Goal: Information Seeking & Learning: Learn about a topic

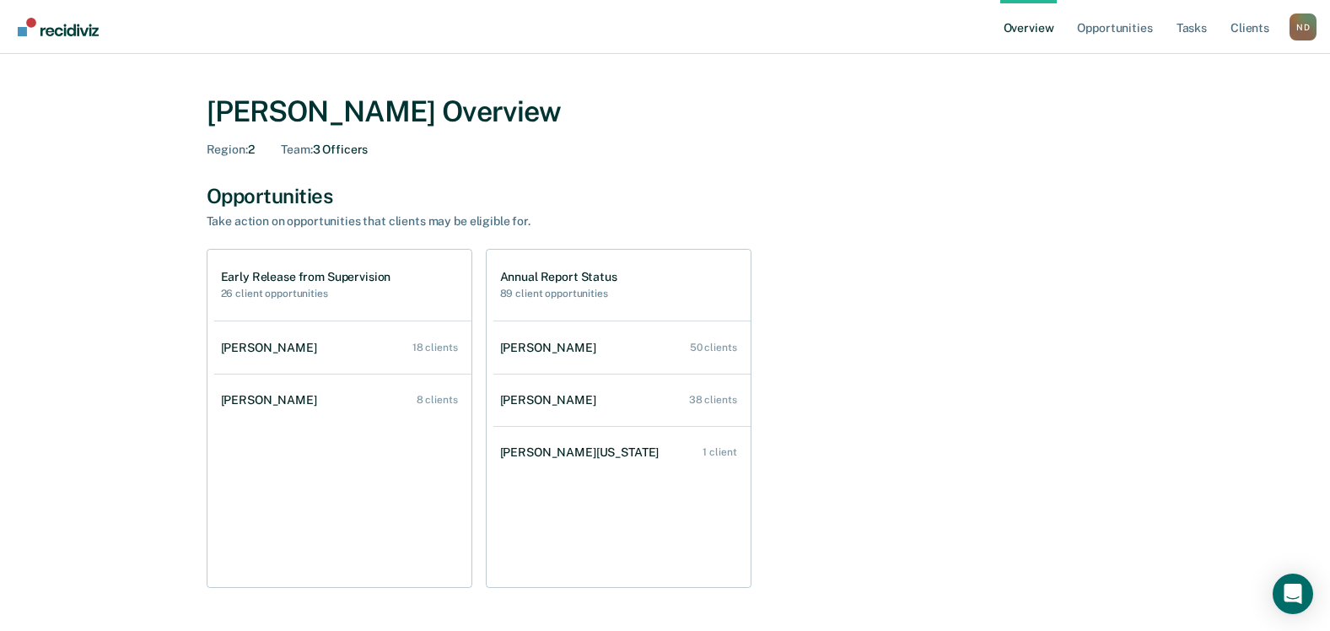
click at [287, 296] on h2 "26 client opportunities" at bounding box center [306, 294] width 170 height 12
click at [294, 278] on h1 "Early Release from Supervision" at bounding box center [306, 277] width 170 height 14
click at [563, 284] on div "Annual Report Status 89 client opportunities" at bounding box center [558, 285] width 117 height 30
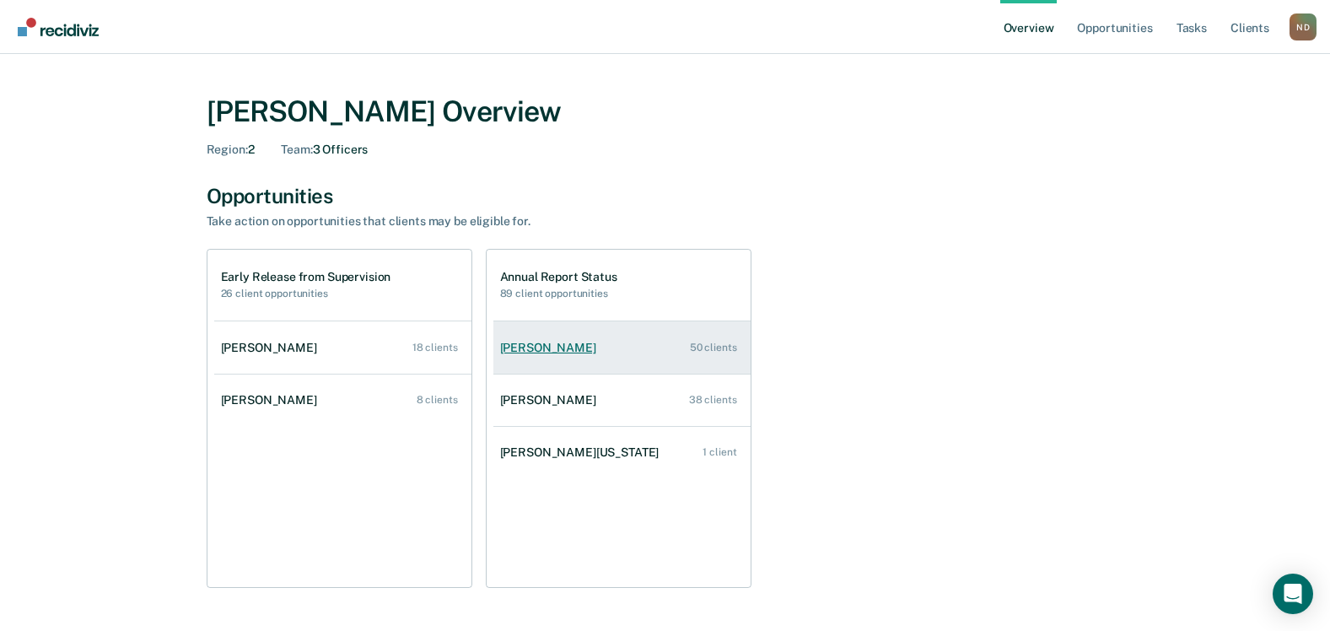
click at [702, 346] on div "50 clients" at bounding box center [713, 348] width 47 height 12
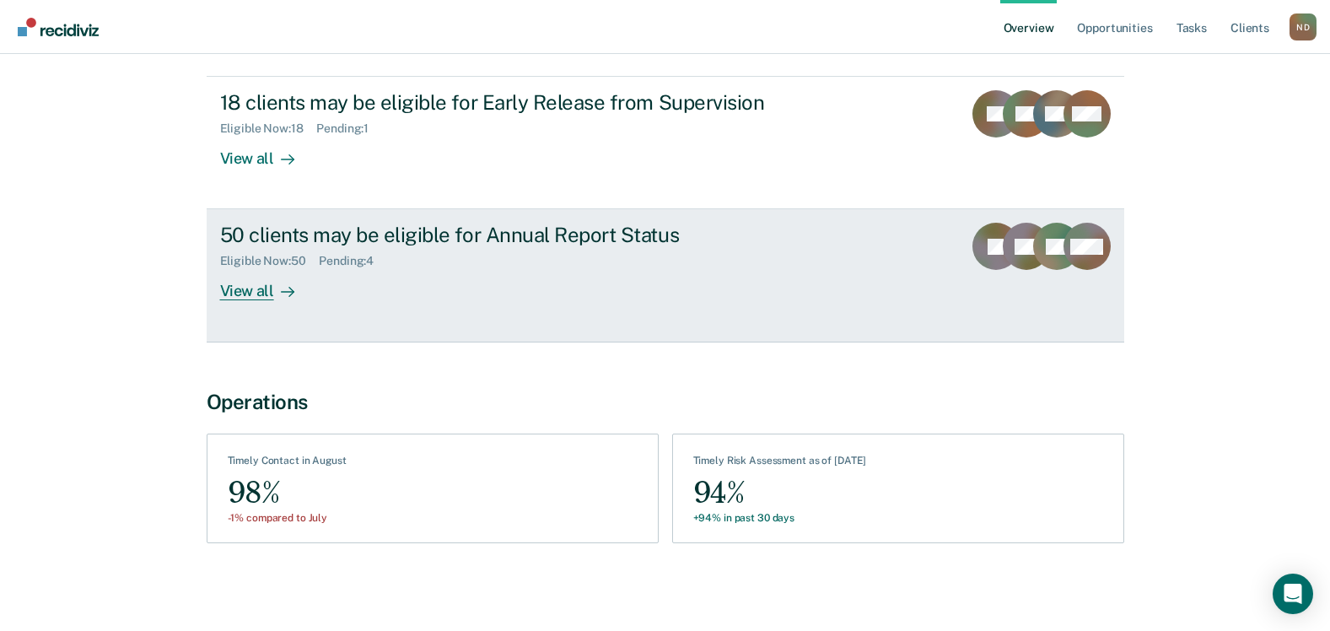
scroll to position [109, 0]
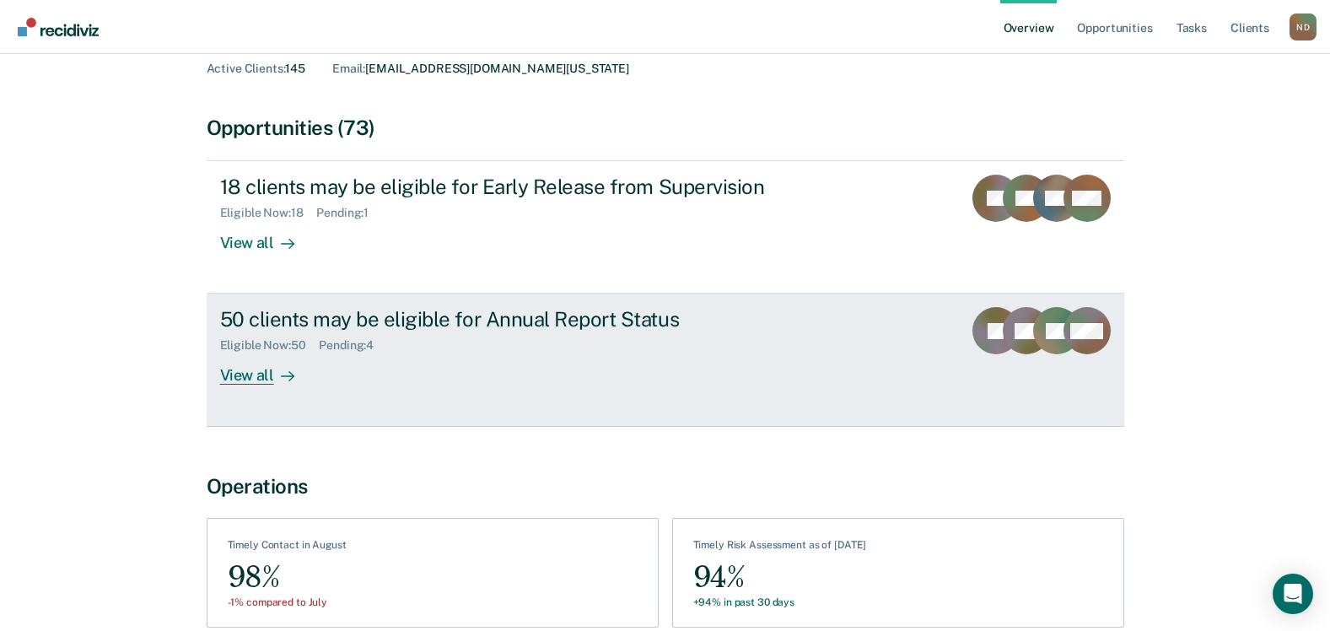
click at [430, 316] on div "50 clients may be eligible for Annual Report Status" at bounding box center [516, 319] width 592 height 24
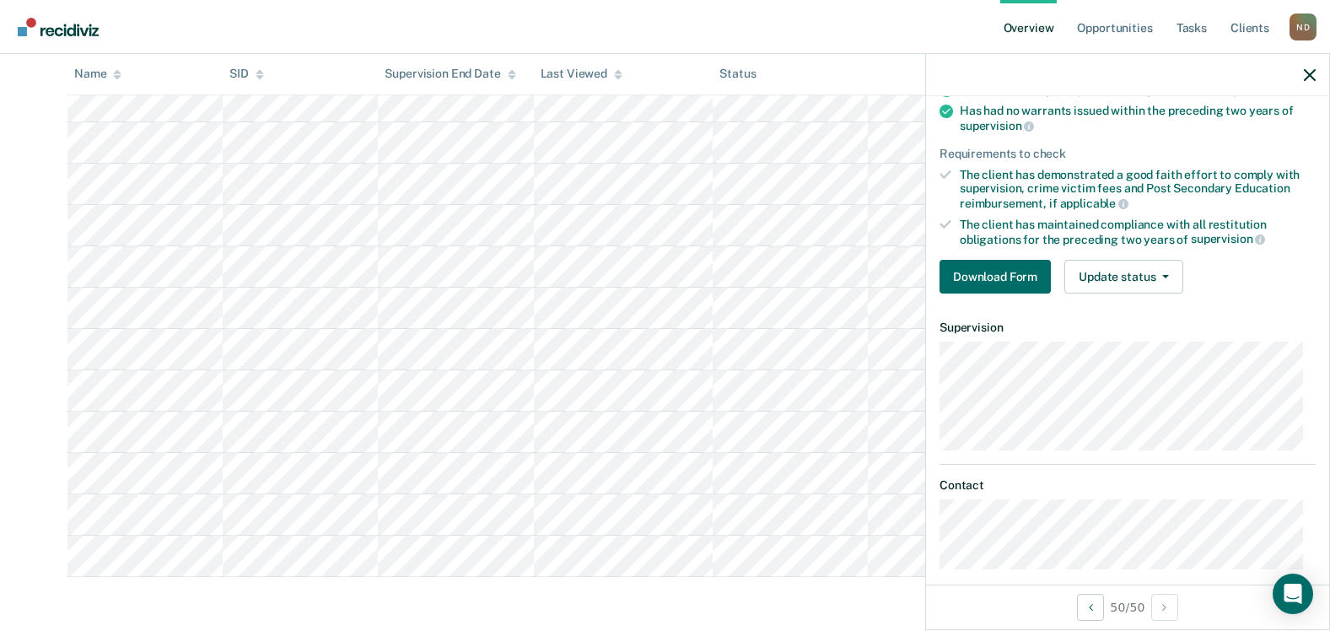
scroll to position [181, 0]
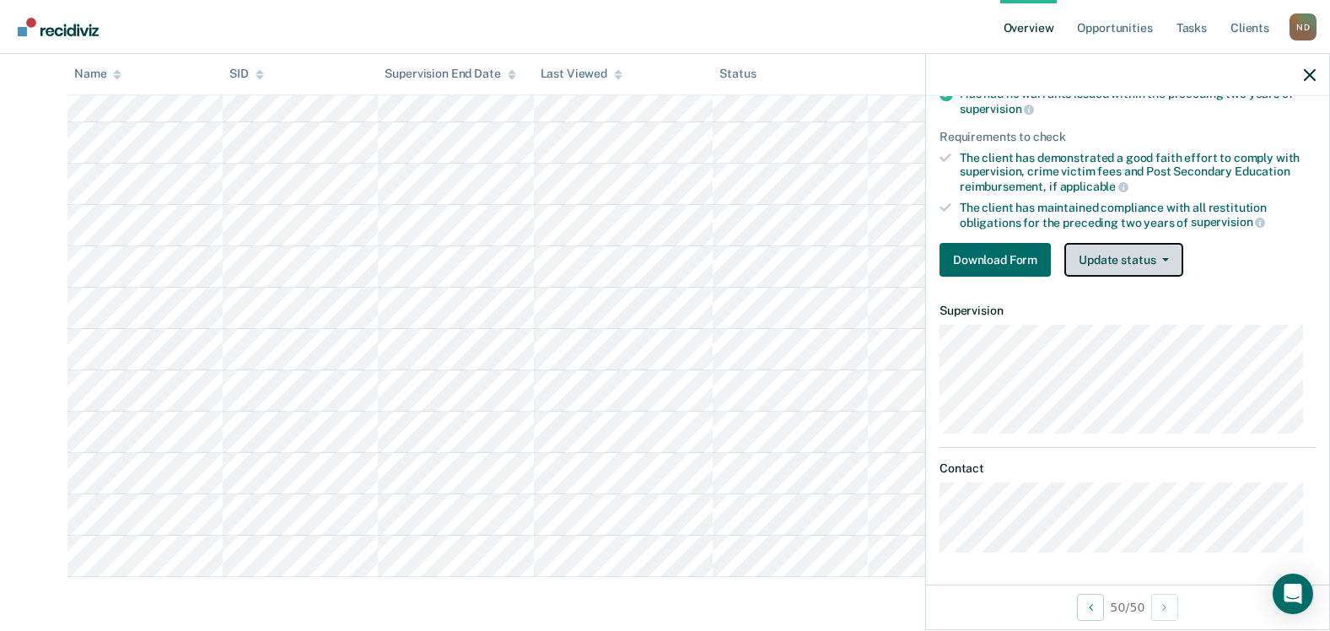
click at [1147, 259] on button "Update status" at bounding box center [1124, 260] width 119 height 34
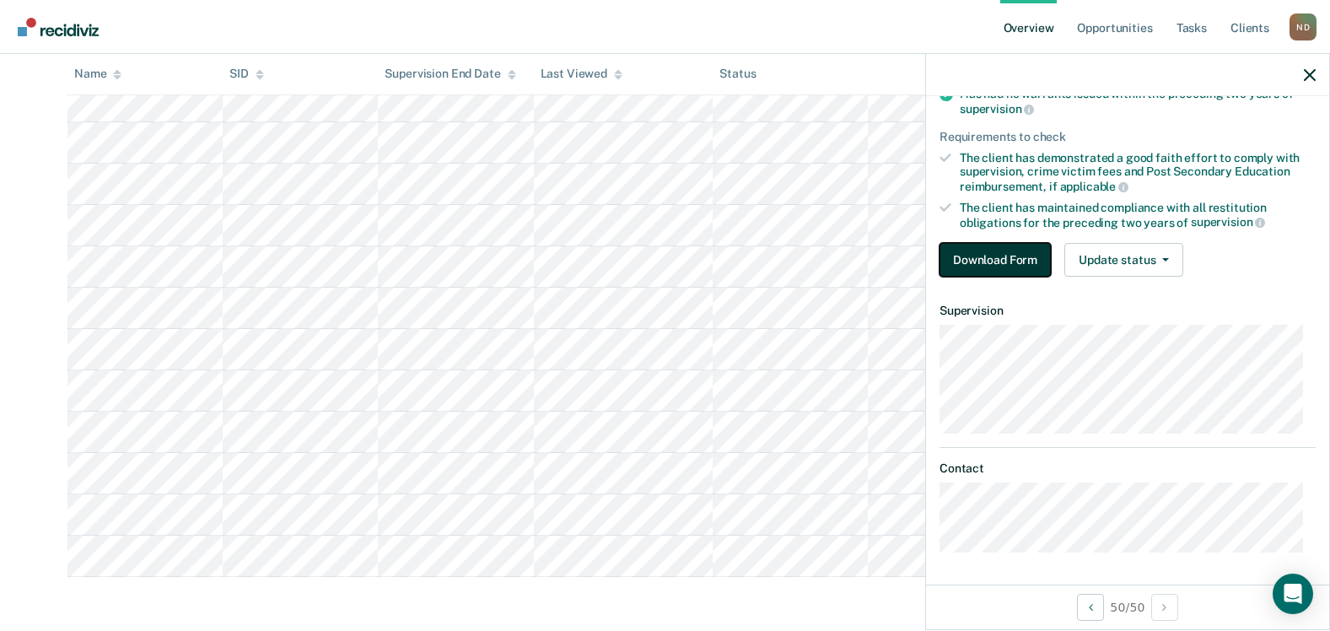
click at [961, 255] on button "Download Form" at bounding box center [995, 260] width 111 height 34
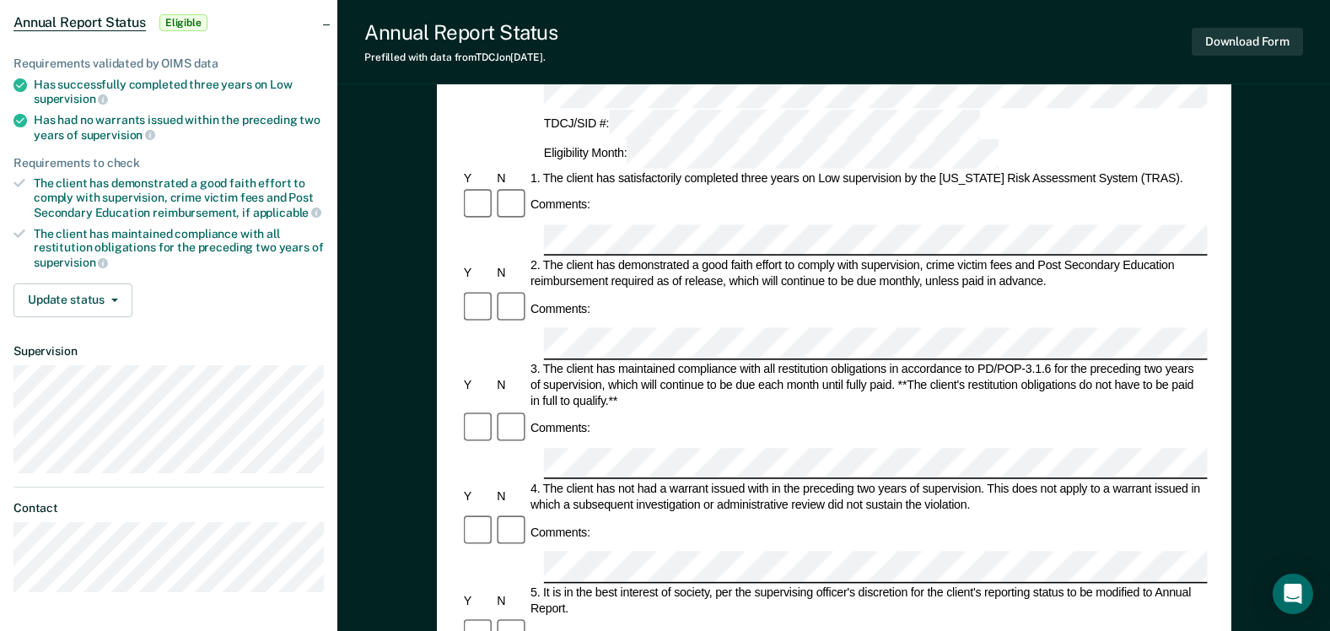
scroll to position [84, 0]
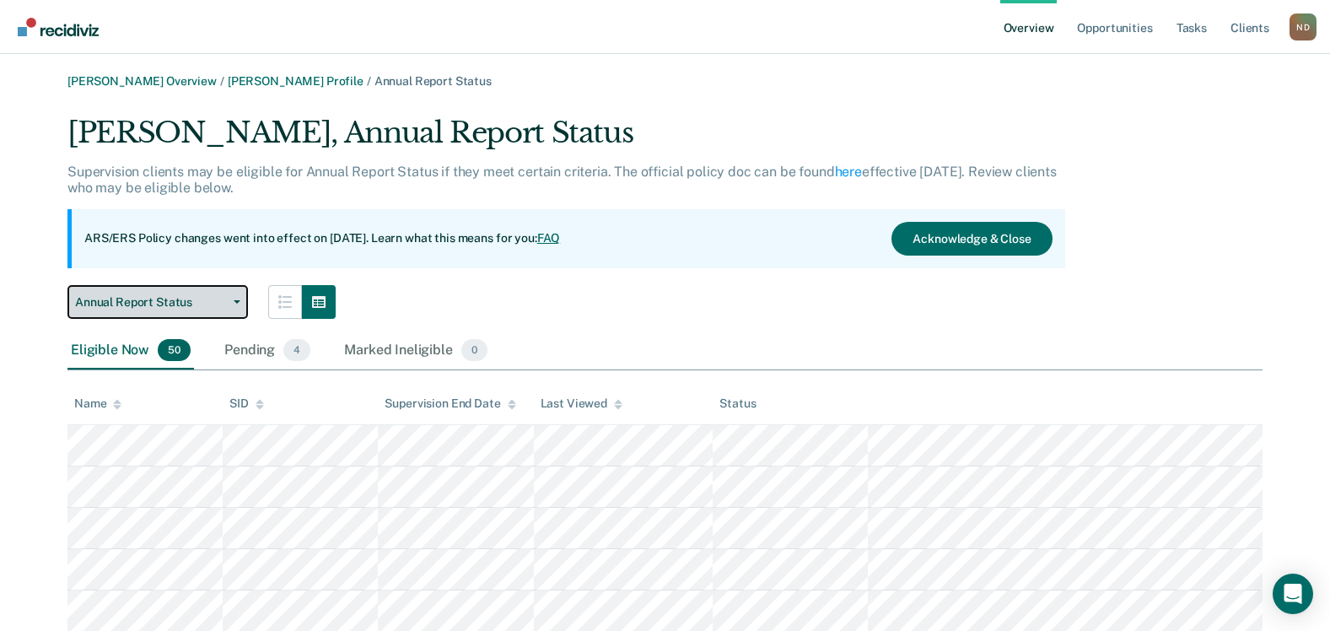
click at [230, 304] on button "Annual Report Status" at bounding box center [157, 302] width 181 height 34
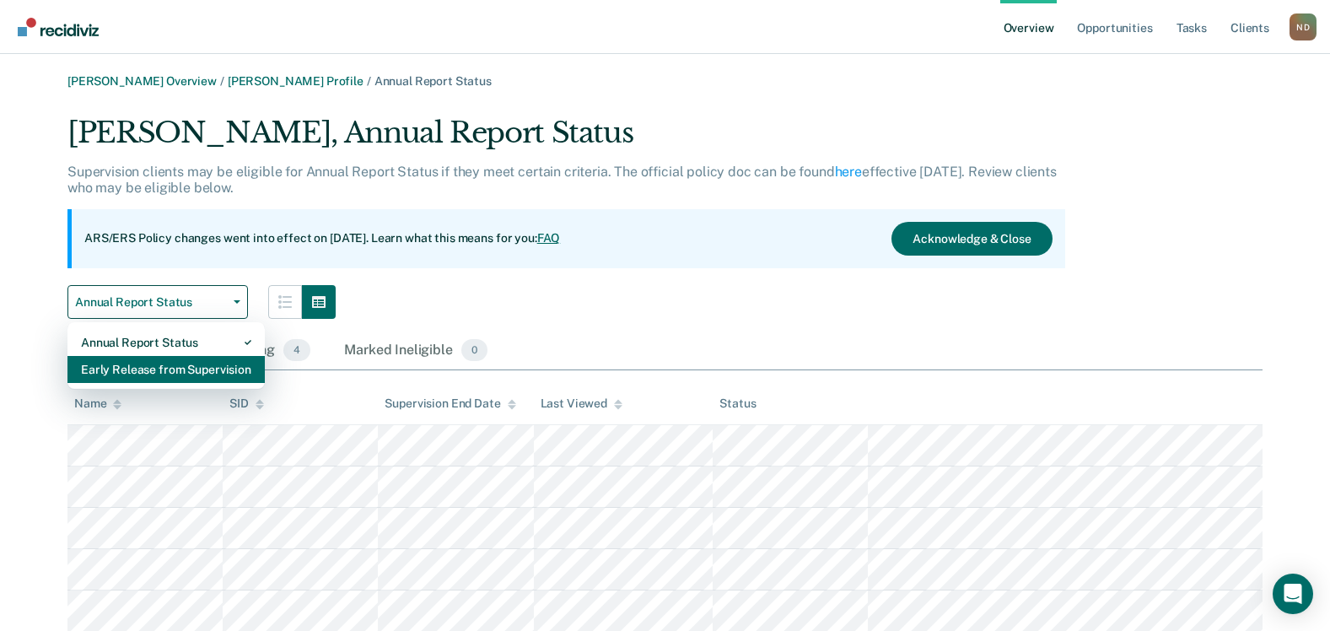
click at [138, 367] on div "Early Release from Supervision" at bounding box center [166, 369] width 170 height 27
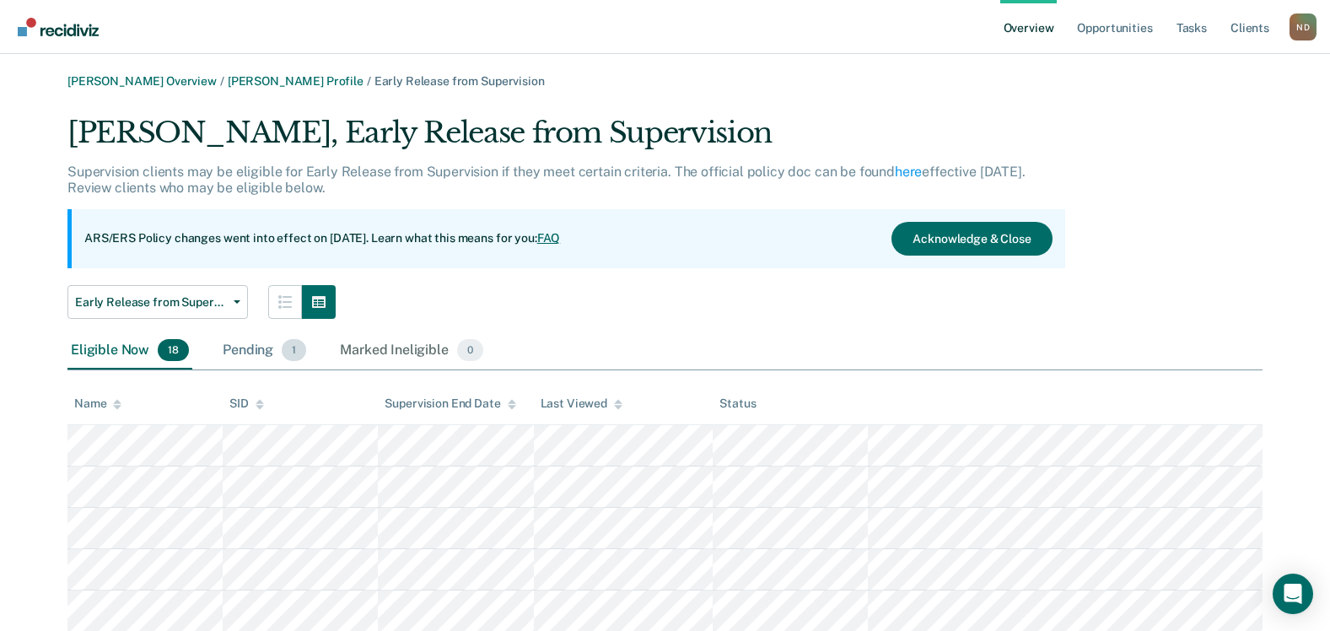
click at [259, 354] on div "Pending 1" at bounding box center [264, 350] width 90 height 37
